Goal: Check status: Check status

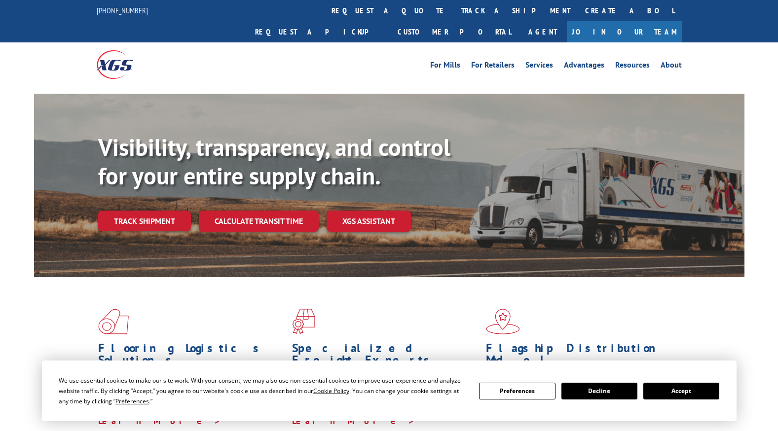
drag, startPoint x: 678, startPoint y: 305, endPoint x: 663, endPoint y: 330, distance: 29.4
click at [678, 309] on span at bounding box center [583, 322] width 194 height 26
click at [689, 390] on button "Accept" at bounding box center [681, 391] width 76 height 17
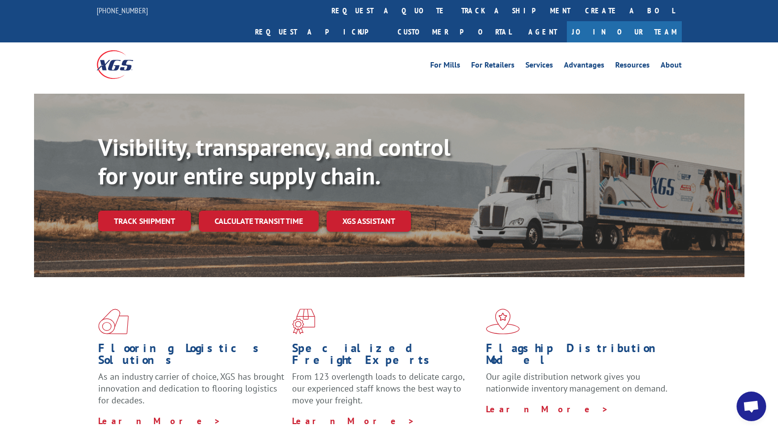
click at [63, 48] on div "For Mills For Retailers Services Advantages Resources About For Mills For Retai…" at bounding box center [389, 64] width 778 height 44
drag, startPoint x: 400, startPoint y: 72, endPoint x: 505, endPoint y: 42, distance: 108.7
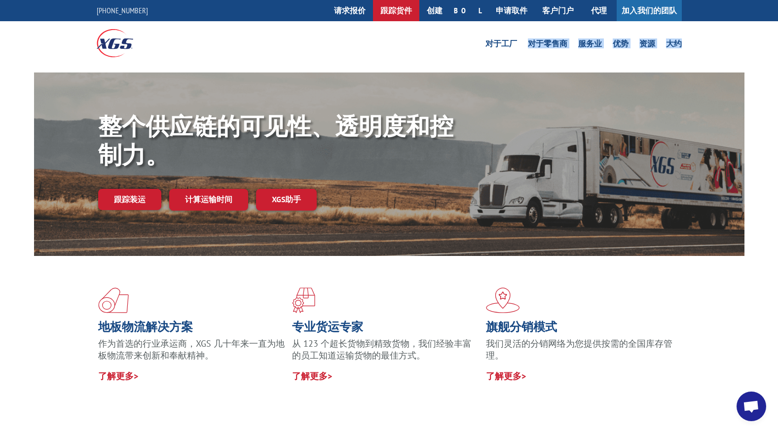
click at [419, 10] on link "跟踪货件" at bounding box center [396, 10] width 46 height 21
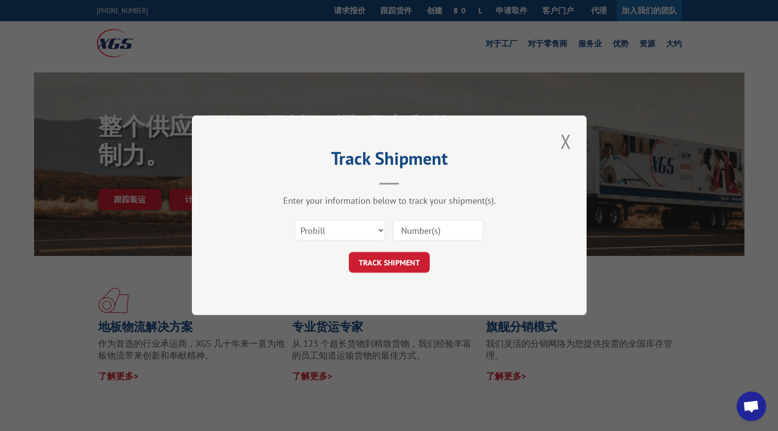
click at [431, 240] on input at bounding box center [438, 230] width 91 height 21
click at [414, 233] on input at bounding box center [438, 230] width 91 height 21
type input "33299714"
click at [394, 259] on button "TRACK SHIPMENT" at bounding box center [389, 263] width 81 height 21
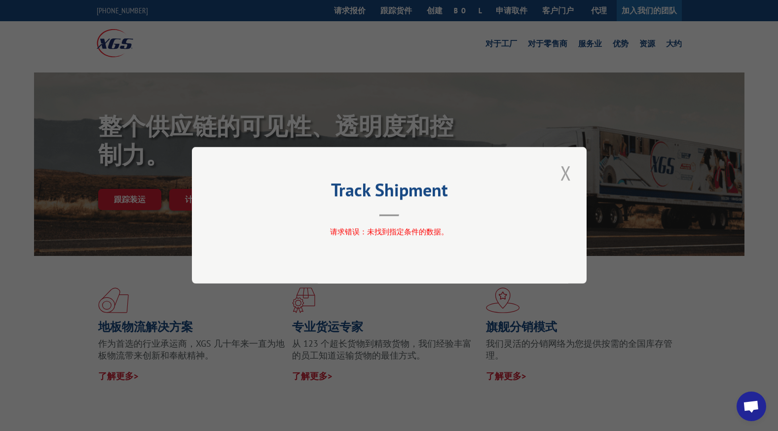
click at [563, 170] on button "Close modal" at bounding box center [565, 172] width 17 height 27
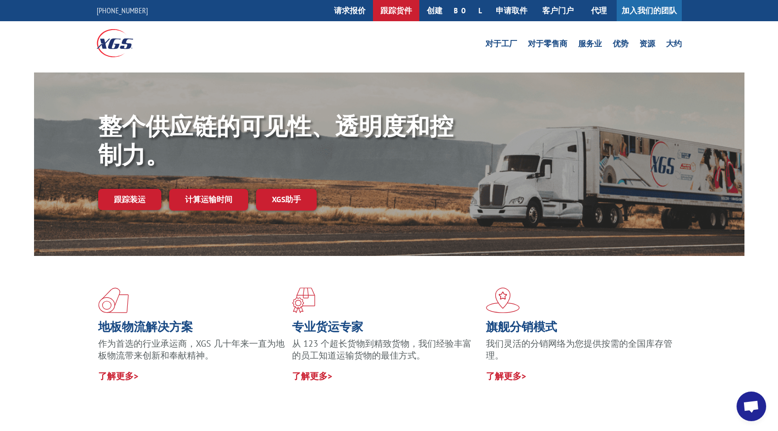
click at [415, 13] on link "跟踪货件" at bounding box center [396, 10] width 46 height 21
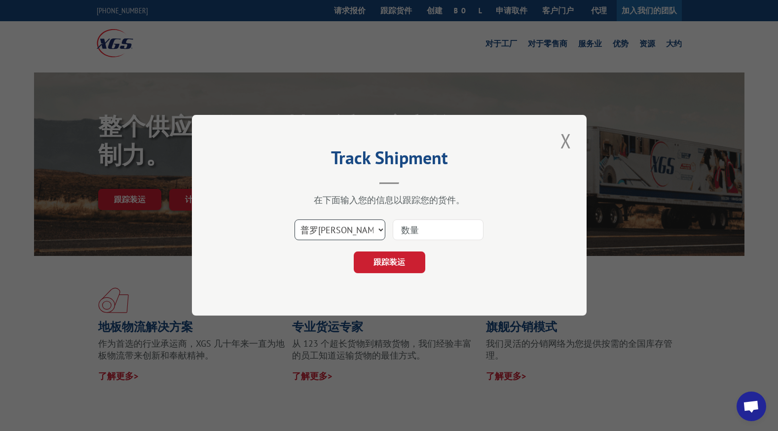
click at [371, 226] on select "选择类别... 普罗[PERSON_NAME] BOL 采购订单" at bounding box center [339, 230] width 91 height 21
select select "bol"
click at [294, 220] on select "选择类别... 普罗[PERSON_NAME] BOL 采购订单" at bounding box center [339, 230] width 91 height 21
click at [428, 231] on input at bounding box center [438, 230] width 91 height 21
type input "33299714"
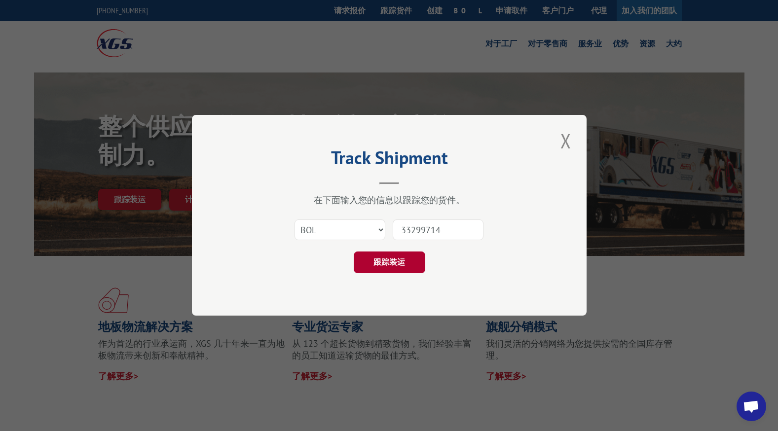
click at [396, 272] on button "跟踪装运" at bounding box center [389, 263] width 72 height 22
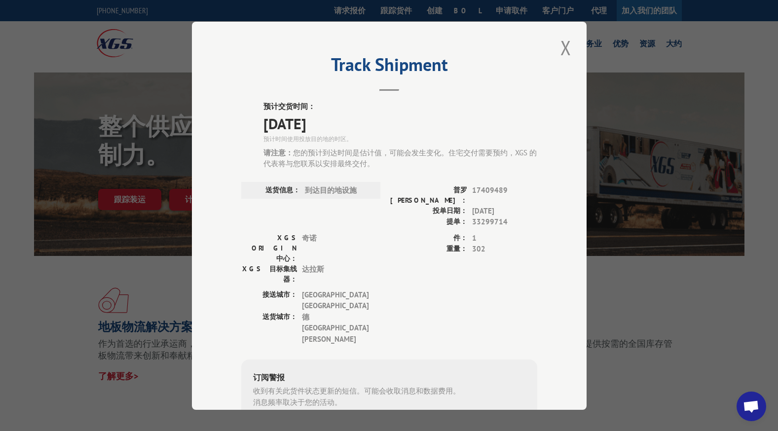
click at [630, 25] on div "Track Shipment 预计交货时间： [DATE] 预计时间使用投放目的地的时区。 请注意： 您的预计到达时间是估计值，可能会发生变化。住宅交付需要预…" at bounding box center [389, 215] width 778 height 431
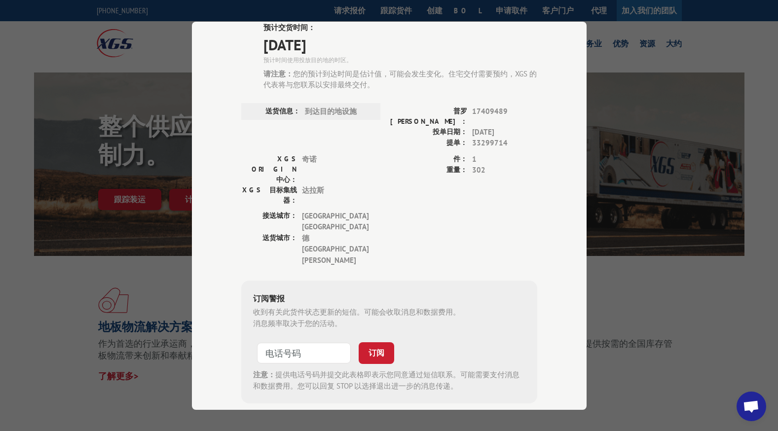
click at [364, 105] on div "送货信息： 到达目的地设施" at bounding box center [310, 111] width 139 height 17
click at [347, 106] on span "到达目的地设施" at bounding box center [338, 111] width 67 height 11
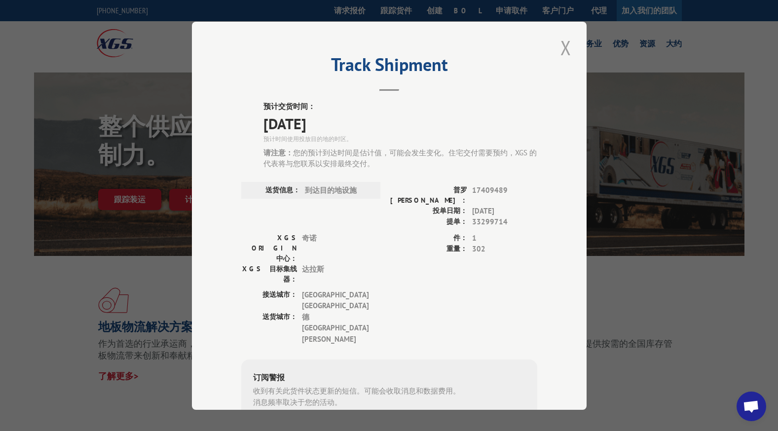
click at [562, 49] on button "Close modal" at bounding box center [565, 47] width 17 height 27
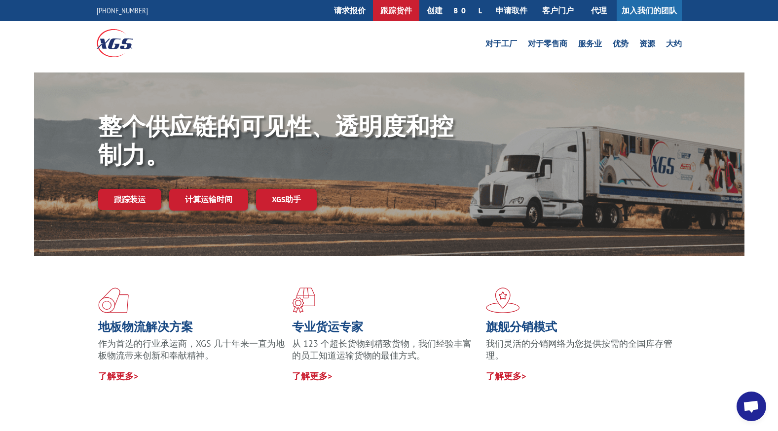
click at [419, 10] on link "跟踪货件" at bounding box center [396, 10] width 46 height 21
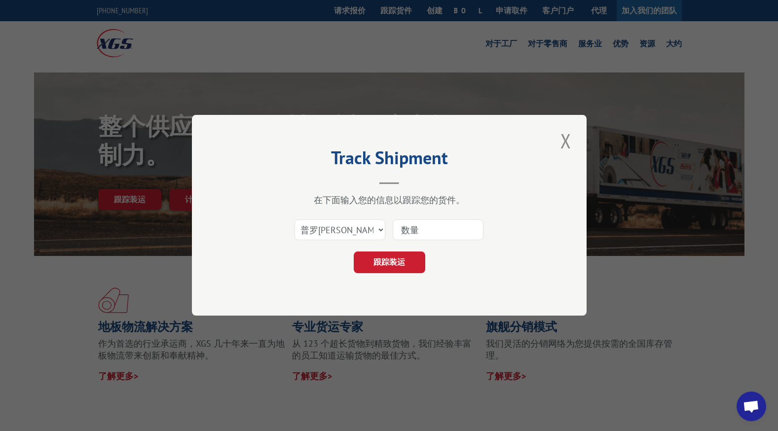
click at [424, 228] on input at bounding box center [438, 230] width 91 height 21
type input "33299714"
drag, startPoint x: 456, startPoint y: 235, endPoint x: 395, endPoint y: 241, distance: 61.0
click at [395, 241] on div "33299714" at bounding box center [438, 230] width 91 height 23
